Goal: Information Seeking & Learning: Learn about a topic

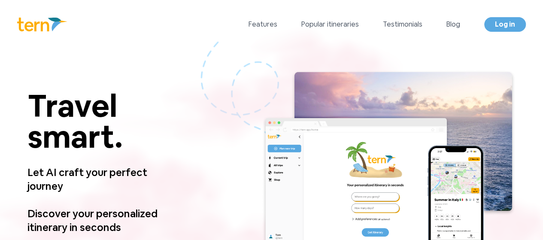
click at [269, 21] on link "Features" at bounding box center [262, 24] width 29 height 10
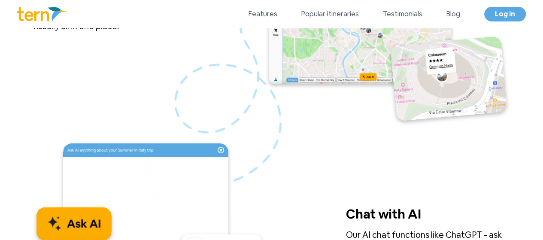
click at [320, 13] on link "Popular itineraries" at bounding box center [329, 14] width 57 height 10
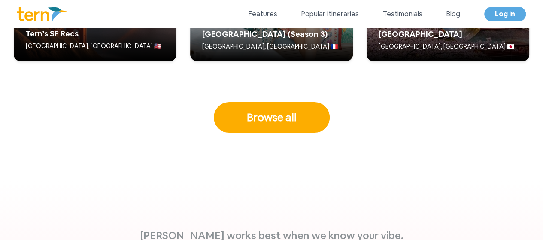
scroll to position [2310, 0]
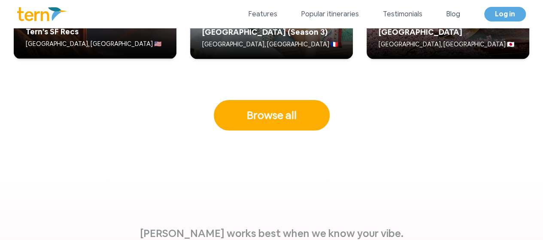
click at [389, 16] on link "Testimonials" at bounding box center [402, 14] width 39 height 10
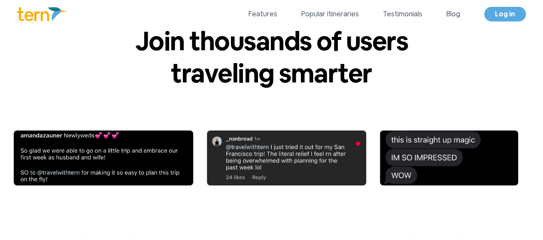
scroll to position [2947, 0]
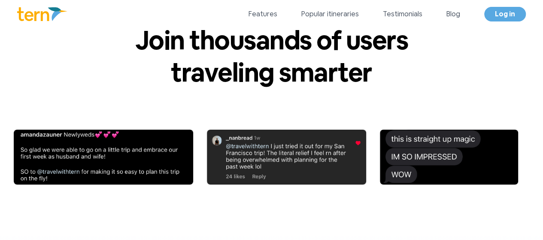
click at [445, 17] on div "Features Popular itineraries Testimonials Blog Log in" at bounding box center [386, 14] width 277 height 15
click at [449, 14] on link "Blog" at bounding box center [453, 14] width 14 height 10
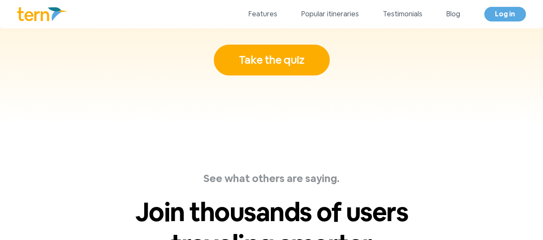
scroll to position [2775, 0]
click at [268, 21] on div "Features Popular itineraries Testimonials Blog Log in" at bounding box center [386, 14] width 277 height 15
click at [271, 15] on link "Features" at bounding box center [262, 14] width 29 height 10
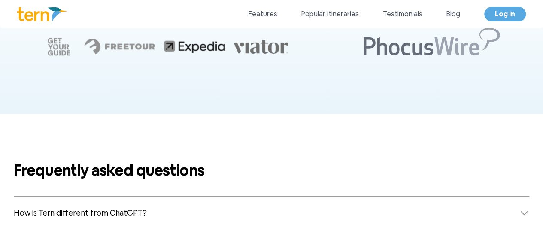
scroll to position [3352, 0]
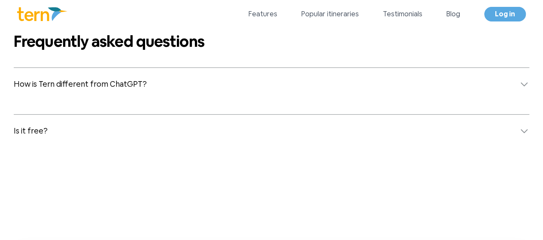
click at [157, 84] on button "How is Tern different from ChatGPT?" at bounding box center [271, 84] width 515 height 33
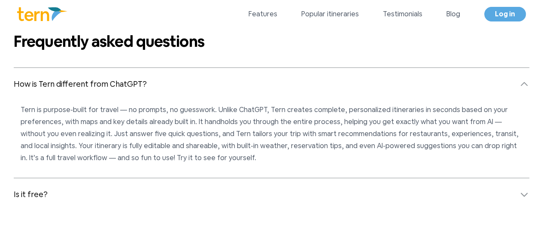
click at [53, 191] on button "Is it free?" at bounding box center [271, 194] width 515 height 33
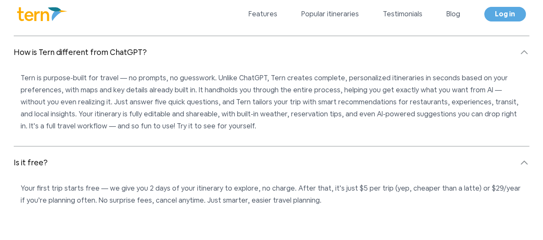
scroll to position [3309, 0]
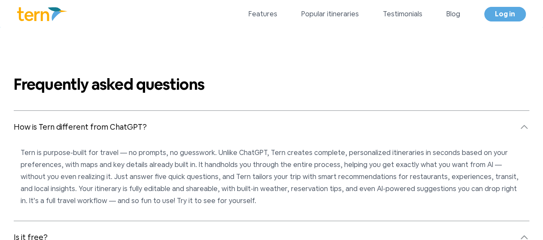
click at [277, 12] on link "Features" at bounding box center [262, 14] width 29 height 10
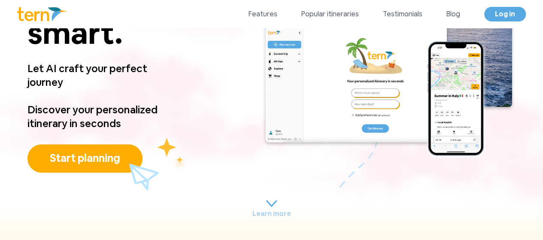
scroll to position [79, 0]
click at [117, 154] on button "Start planning" at bounding box center [84, 158] width 115 height 28
